Goal: Communication & Community: Answer question/provide support

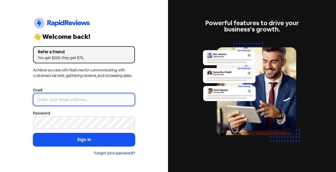
click at [71, 98] on input "email" at bounding box center [84, 99] width 102 height 13
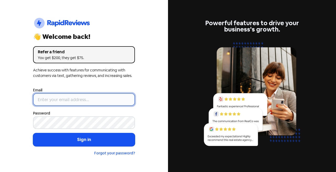
paste input "[EMAIL_ADDRESS][DOMAIN_NAME]"
type input "[EMAIL_ADDRESS][DOMAIN_NAME]"
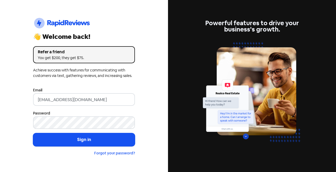
click at [123, 137] on button "Sign in" at bounding box center [84, 139] width 102 height 13
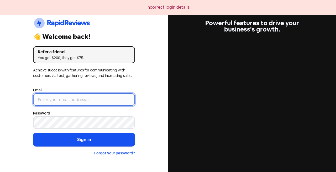
paste input "[EMAIL_ADDRESS][DOMAIN_NAME]"
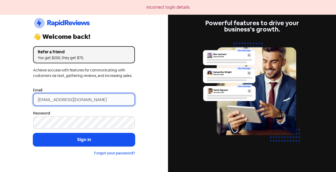
type input "[EMAIL_ADDRESS][DOMAIN_NAME]"
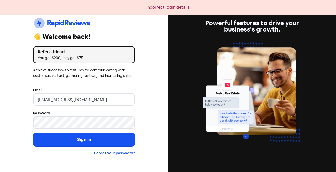
click at [125, 139] on button "Sign in" at bounding box center [84, 139] width 102 height 13
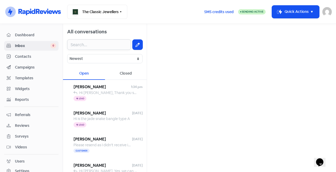
click at [116, 45] on input "text" at bounding box center [99, 44] width 64 height 11
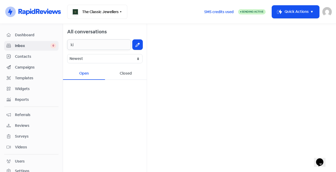
type input "k"
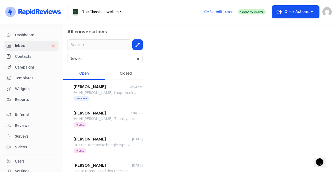
click at [109, 88] on span "[PERSON_NAME]" at bounding box center [102, 87] width 56 height 6
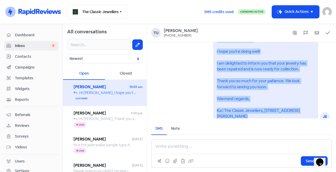
scroll to position [0, 0]
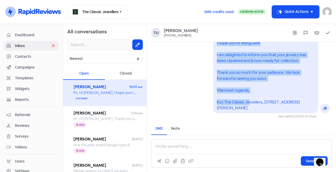
drag, startPoint x: 213, startPoint y: 61, endPoint x: 258, endPoint y: 106, distance: 63.7
click at [259, 108] on pre "Hi [PERSON_NAME], I hope you're doing well! I am delighted to inform you that y…" at bounding box center [262, 70] width 90 height 82
copy pre "Hi [PERSON_NAME], I hope you're doing well! I am delighted to inform you that y…"
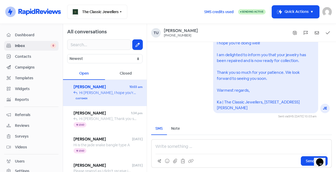
click at [122, 114] on span "[PERSON_NAME]" at bounding box center [103, 113] width 58 height 6
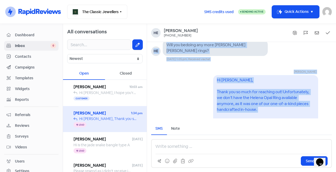
scroll to position [-71, 0]
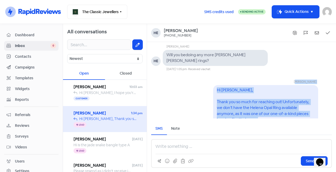
drag, startPoint x: 247, startPoint y: 108, endPoint x: 221, endPoint y: 72, distance: 43.5
click at [221, 72] on div "[PERSON_NAME] JE Hi [PERSON_NAME], Thank you so much for reaching out! Unfortun…" at bounding box center [241, 130] width 189 height 118
click at [191, 90] on div "[PERSON_NAME] JE Hi [PERSON_NAME], Thank you so much for reaching out! Unfortun…" at bounding box center [241, 130] width 189 height 118
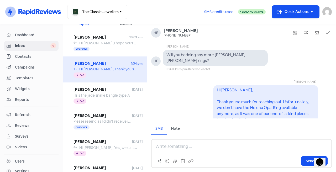
scroll to position [87, 0]
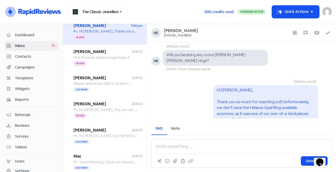
click at [91, 57] on span "Hi is the jade snake bangle type A" at bounding box center [102, 57] width 56 height 5
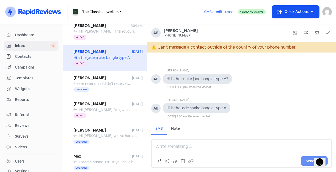
click at [93, 80] on span "[PERSON_NAME]" at bounding box center [103, 78] width 59 height 6
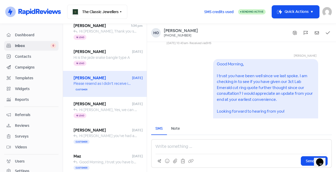
scroll to position [-44, 0]
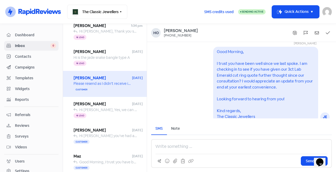
click at [114, 107] on div "Hi [PERSON_NAME], Yes, we can do an acid test to check the purity of the gold. …" at bounding box center [108, 110] width 58 height 6
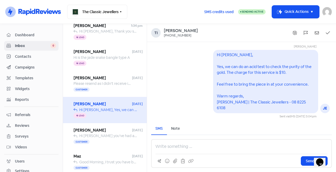
click at [126, 133] on span "[PERSON_NAME]" at bounding box center [103, 130] width 59 height 6
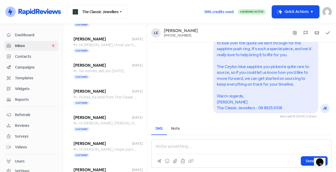
scroll to position [301, 0]
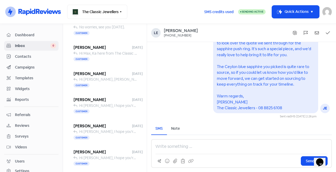
click at [102, 76] on span "[PERSON_NAME]" at bounding box center [103, 74] width 59 height 6
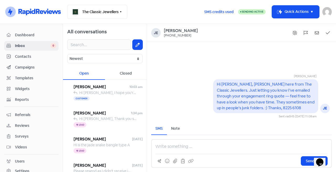
click at [107, 86] on span "[PERSON_NAME]" at bounding box center [102, 87] width 56 height 6
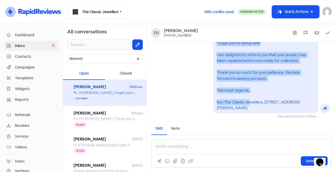
scroll to position [-24, 0]
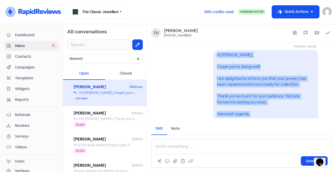
drag, startPoint x: 259, startPoint y: 109, endPoint x: 208, endPoint y: 60, distance: 70.9
click at [208, 60] on div "[PERSON_NAME] JE Hi [PERSON_NAME], I hope you're doing well! I am delighted to …" at bounding box center [241, 89] width 189 height 106
copy pre "Hi [PERSON_NAME], I hope you're doing well! I am delighted to inform you that y…"
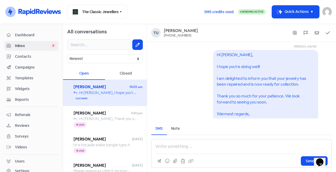
click at [201, 143] on div "Send SMS" at bounding box center [241, 153] width 181 height 29
